Goal: Find specific page/section: Find specific page/section

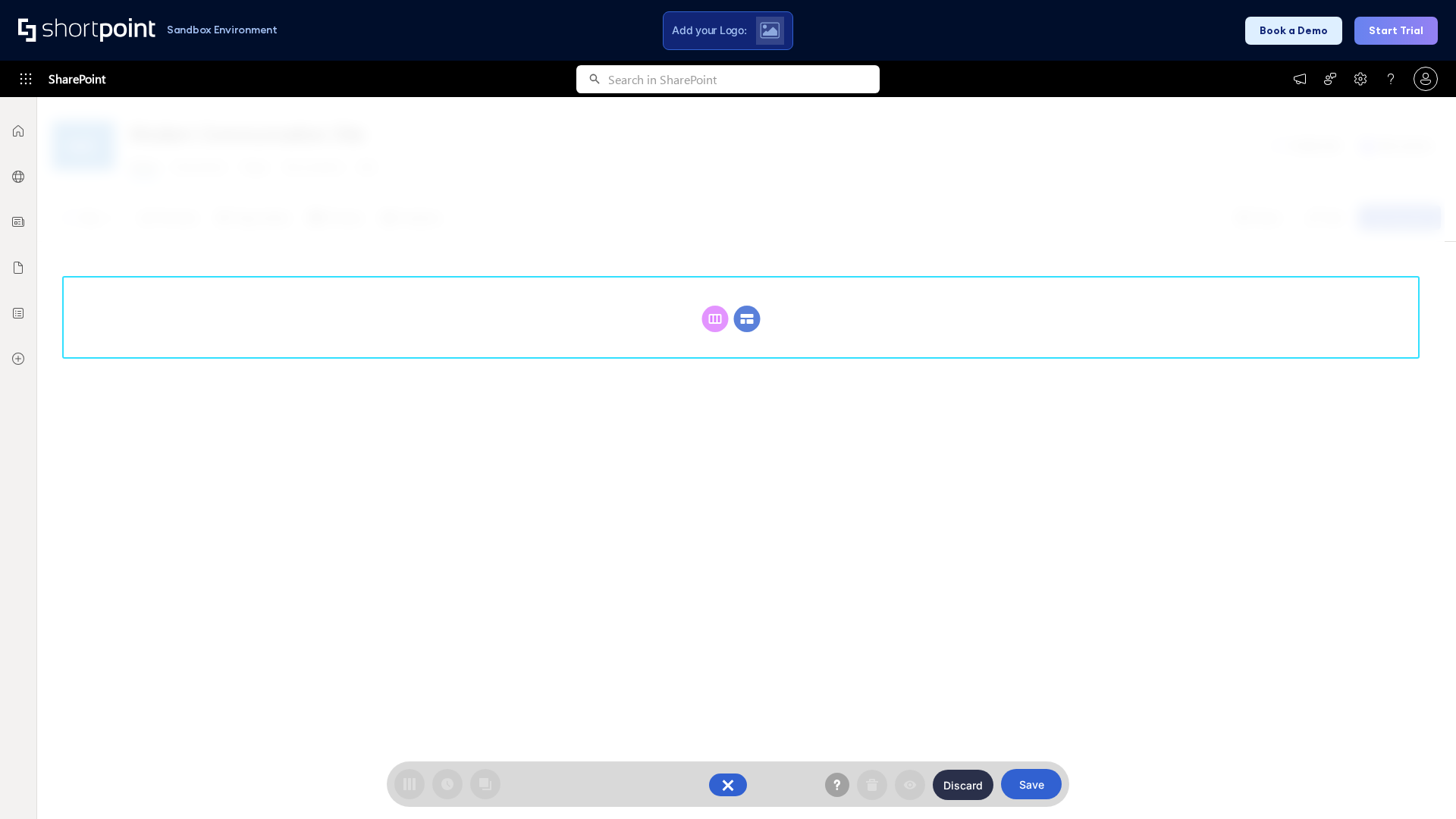
scroll to position [209, 0]
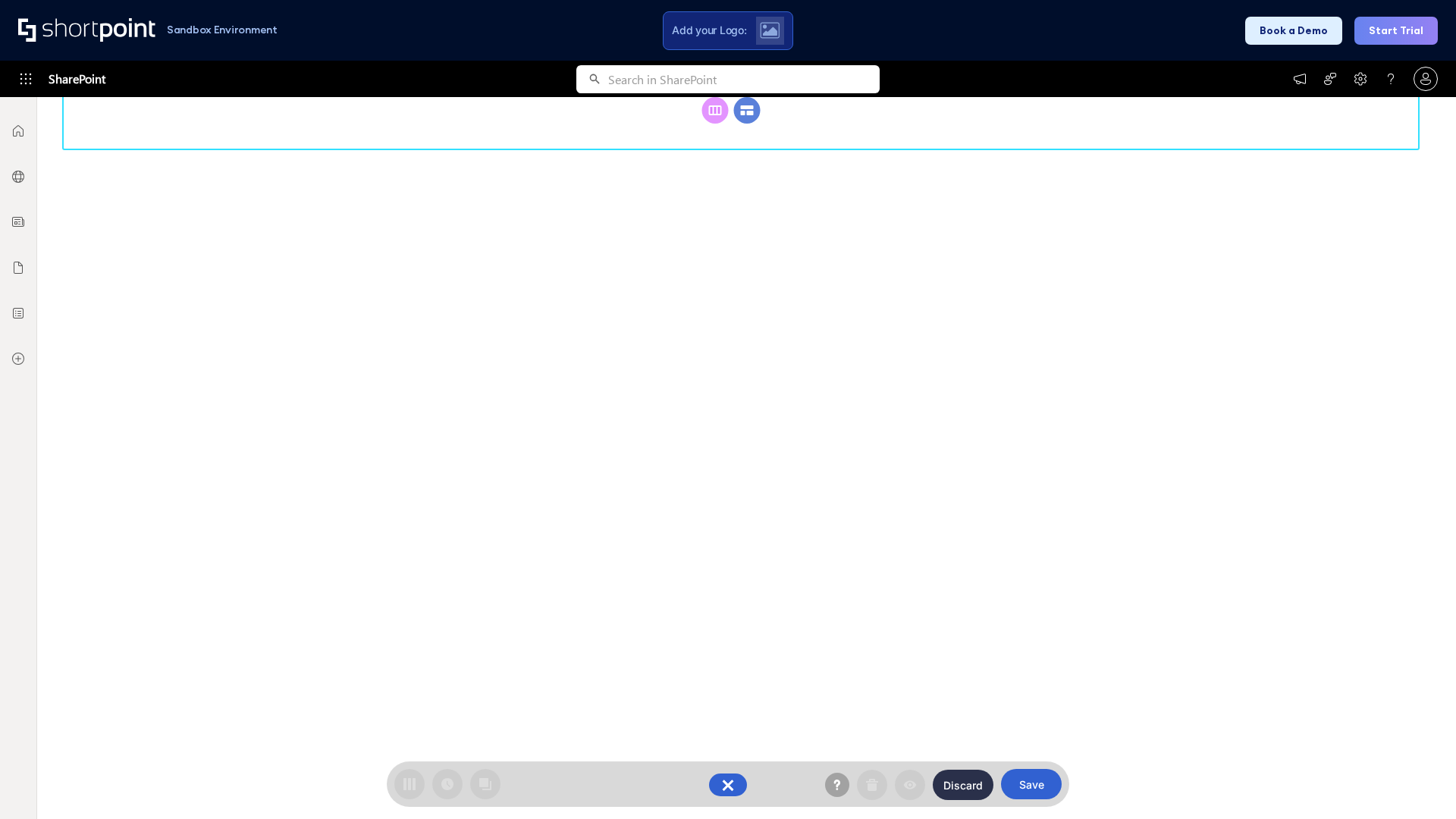
click at [747, 124] on circle at bounding box center [748, 111] width 27 height 27
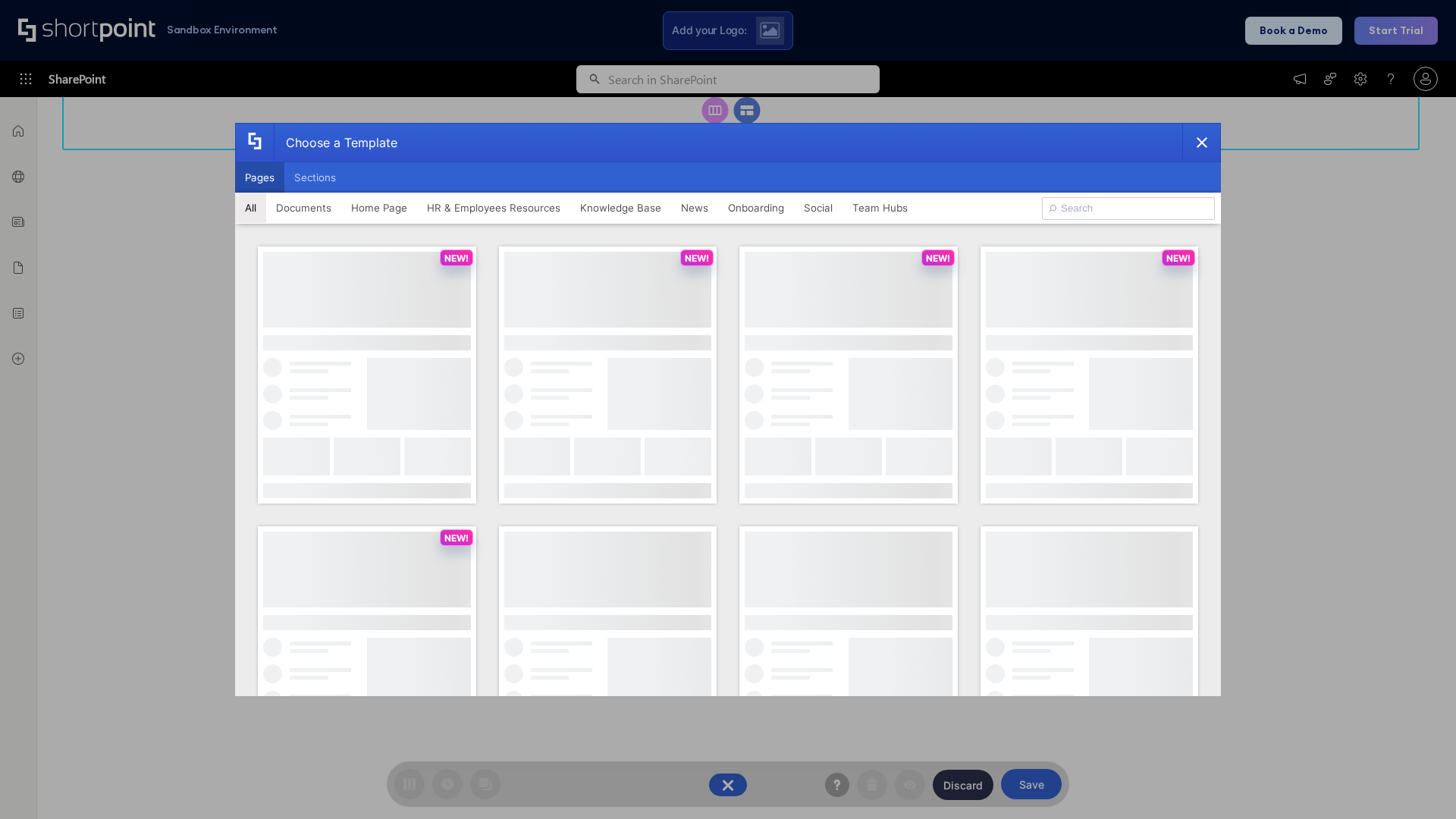
scroll to position [0, 0]
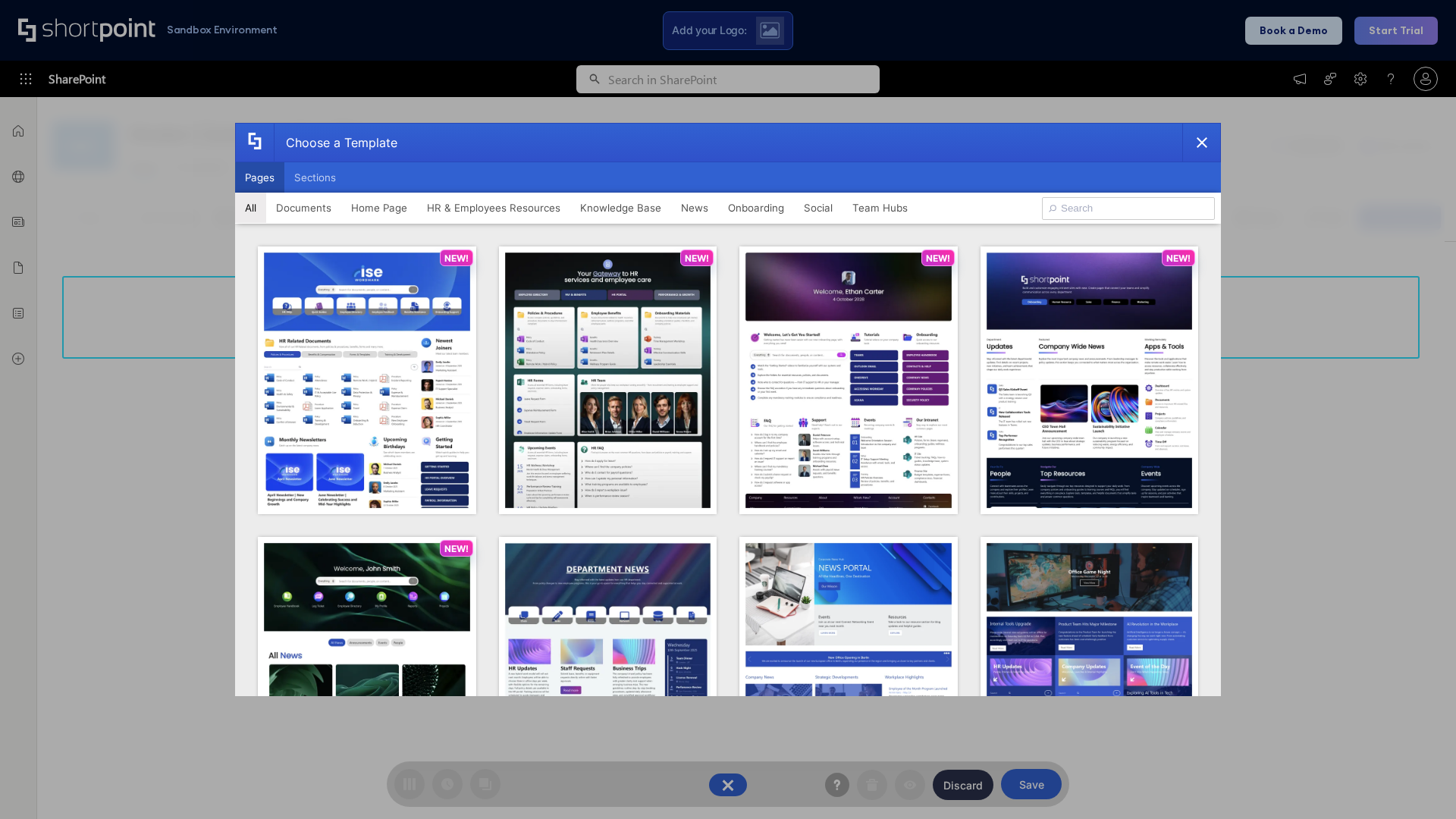
click at [260, 177] on button "Pages" at bounding box center [260, 178] width 49 height 31
type input "News Portal 2"
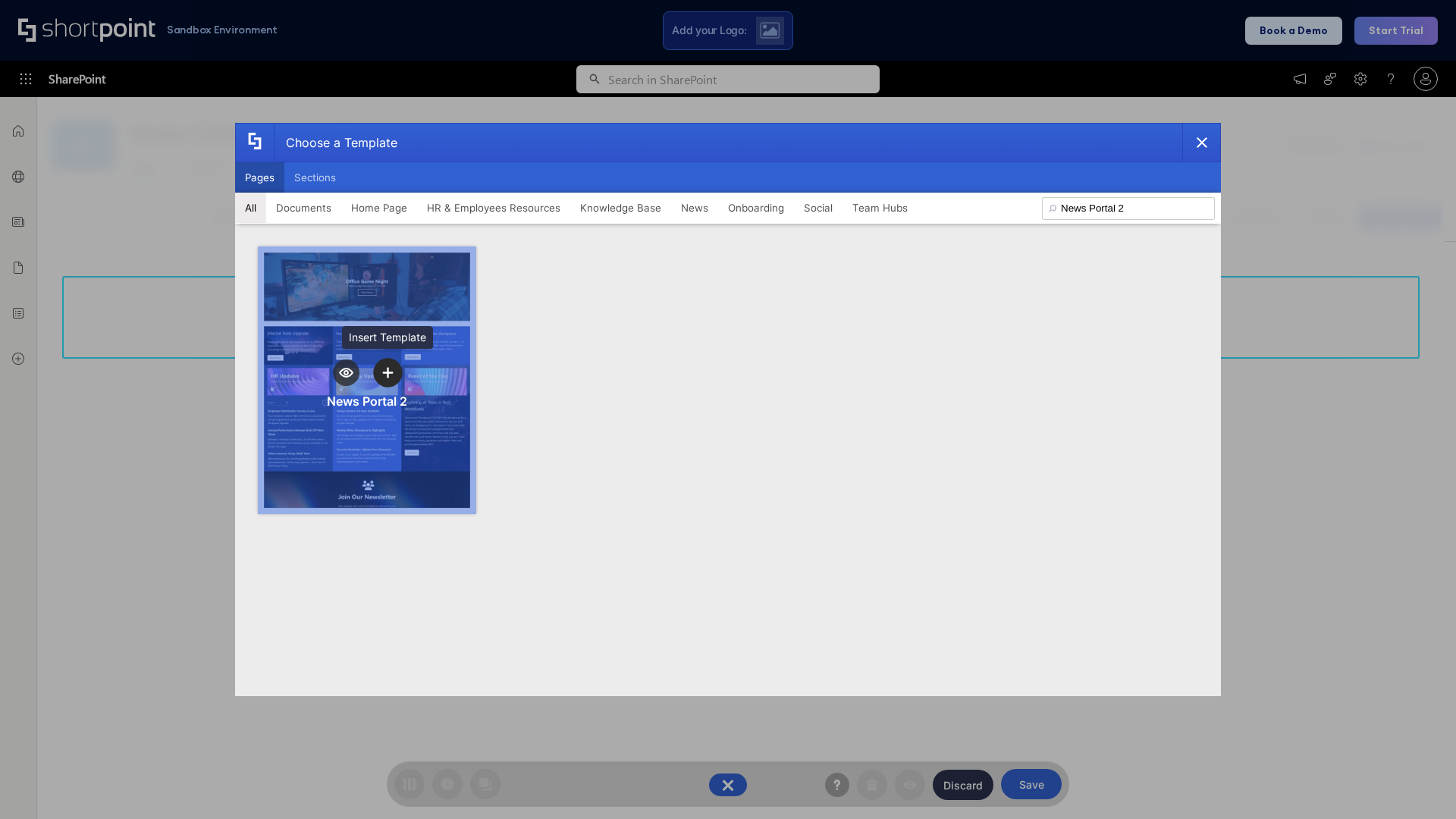
click at [387, 372] on icon "template selector" at bounding box center [387, 372] width 11 height 11
